Goal: Information Seeking & Learning: Check status

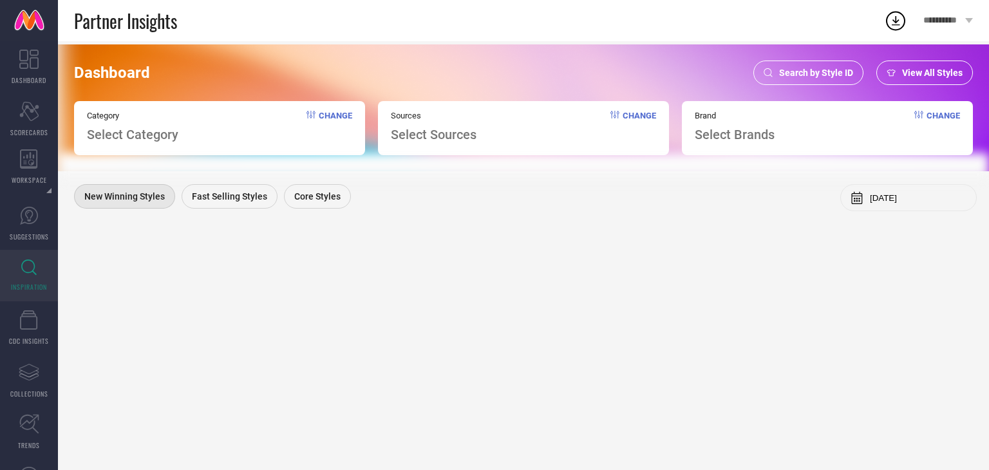
click at [816, 62] on div "Search by Style ID" at bounding box center [808, 73] width 110 height 24
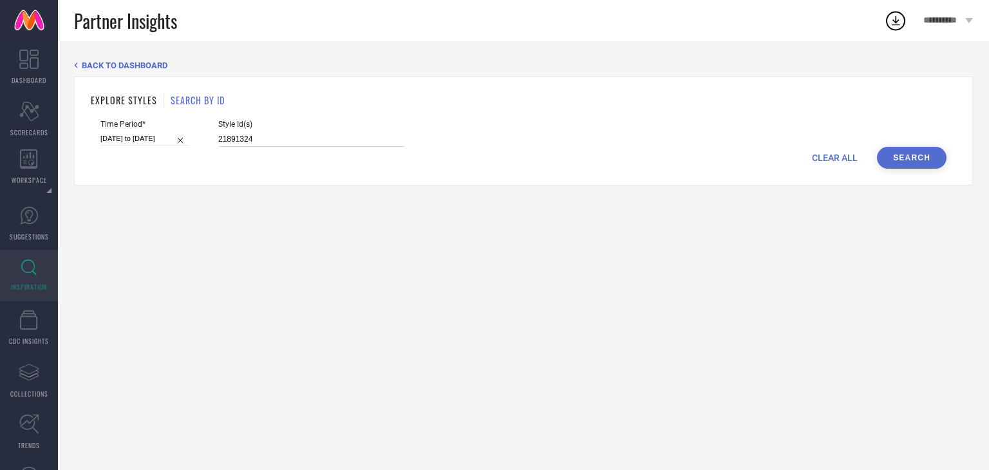
click at [260, 142] on input "21891324" at bounding box center [311, 139] width 187 height 15
paste input "9135790"
type input "29135790"
click at [128, 147] on div "CLEAR ALL Search" at bounding box center [523, 158] width 846 height 22
select select "5"
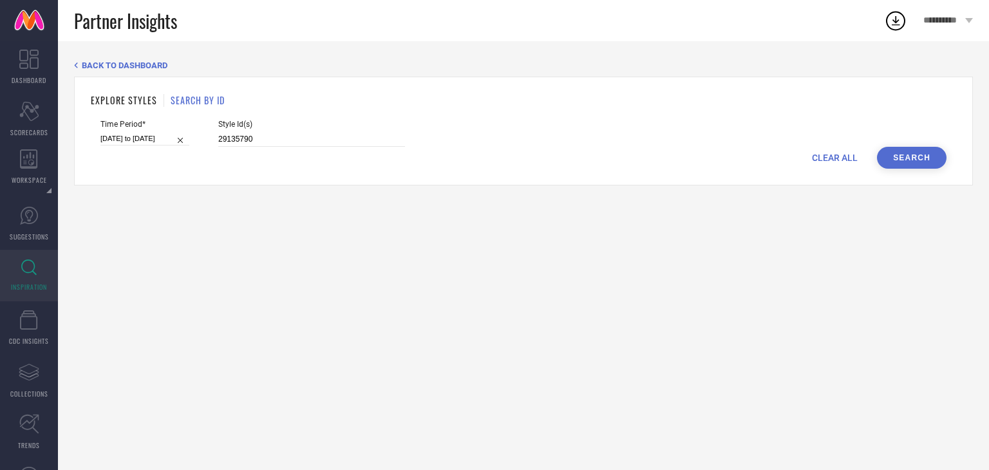
select select "2025"
select select "6"
select select "2025"
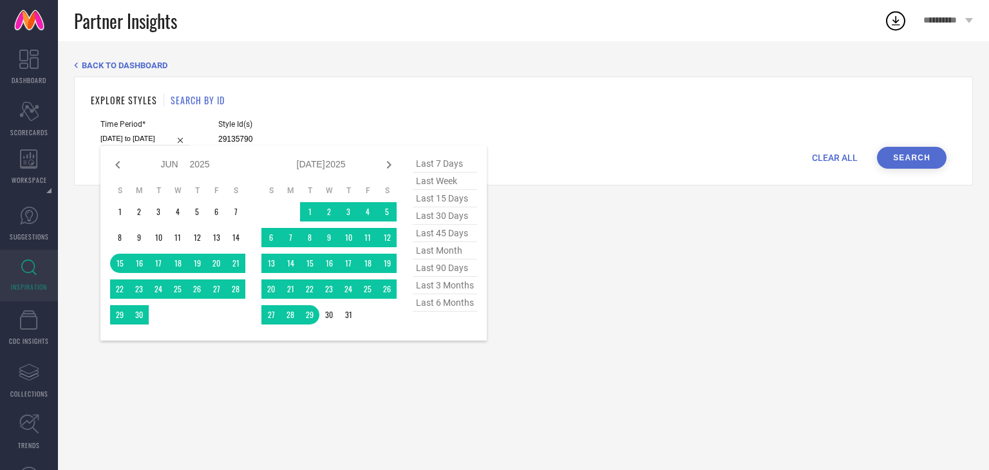
click at [129, 143] on input "[DATE] to [DATE]" at bounding box center [144, 139] width 89 height 14
click at [439, 222] on span "last 30 days" at bounding box center [445, 215] width 64 height 17
type input "[DATE] to [DATE]"
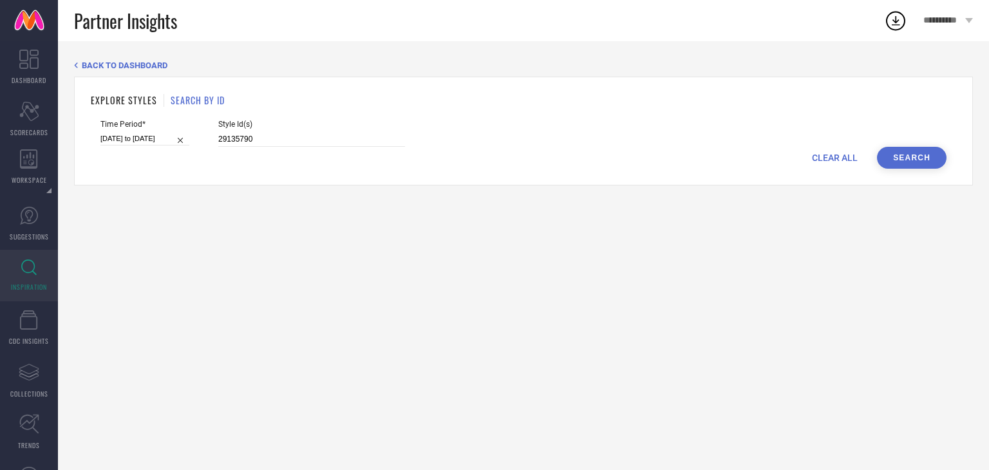
click at [909, 156] on button "Search" at bounding box center [912, 158] width 70 height 22
